Goal: Find specific page/section: Find specific page/section

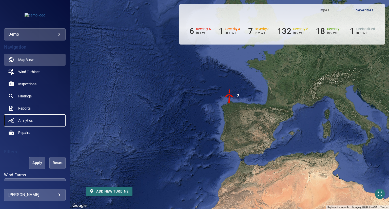
click at [22, 119] on span "Analytics" at bounding box center [25, 120] width 14 height 5
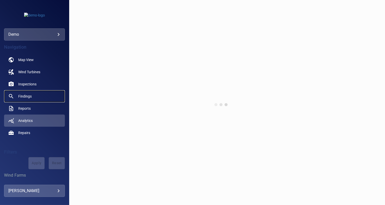
click at [31, 97] on span "Findings" at bounding box center [24, 96] width 13 height 5
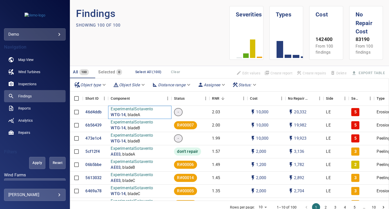
click at [137, 109] on p "ExperimentalSotavento" at bounding box center [132, 109] width 42 height 6
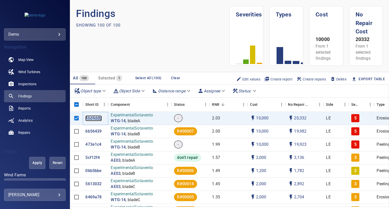
click at [89, 119] on p "46d4ddb" at bounding box center [93, 119] width 16 height 6
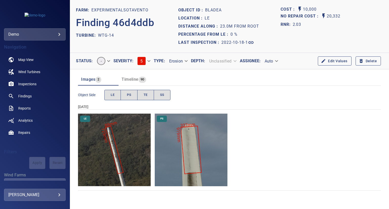
click at [114, 136] on img "ExperimentalSotavento/WTG-14/2022-10-18-1/2022-10-18-1/image71wp78.jpg" at bounding box center [114, 150] width 73 height 73
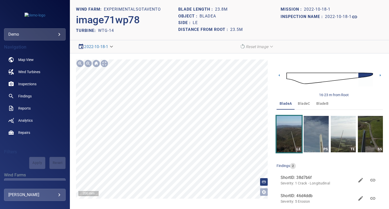
scroll to position [6, 0]
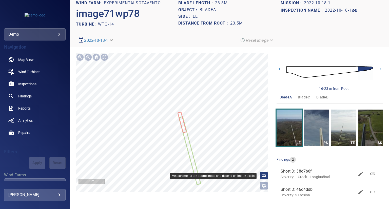
click at [262, 177] on rect at bounding box center [264, 176] width 4 height 2
